Goal: Book appointment/travel/reservation

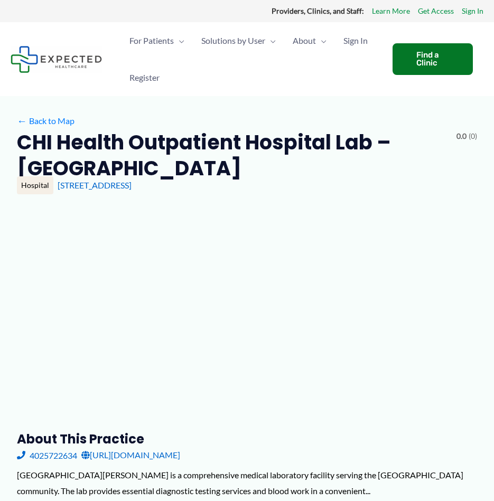
type input "**********"
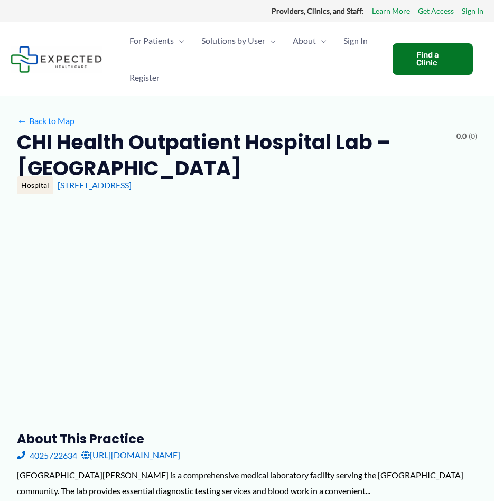
type input "**********"
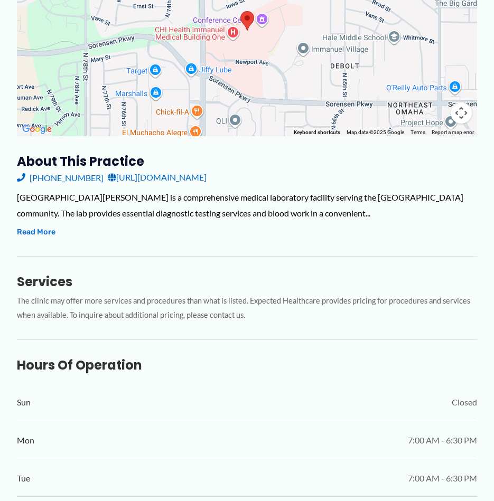
scroll to position [242, 0]
